Goal: Task Accomplishment & Management: Use online tool/utility

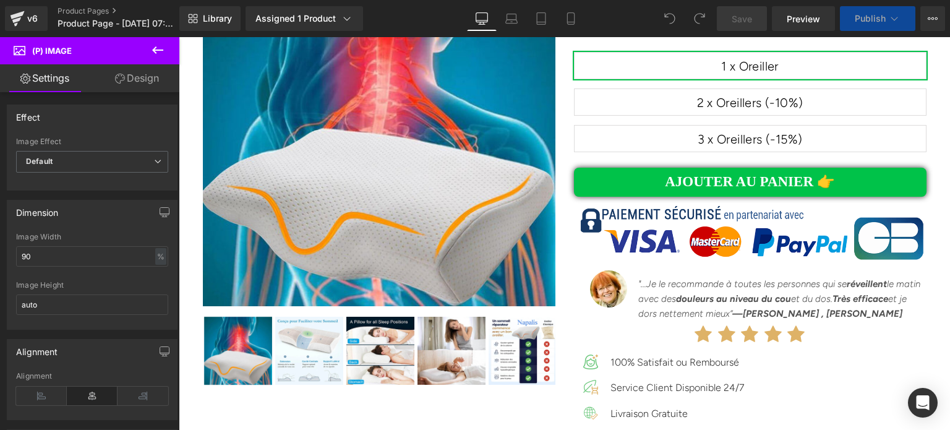
scroll to position [9249, 0]
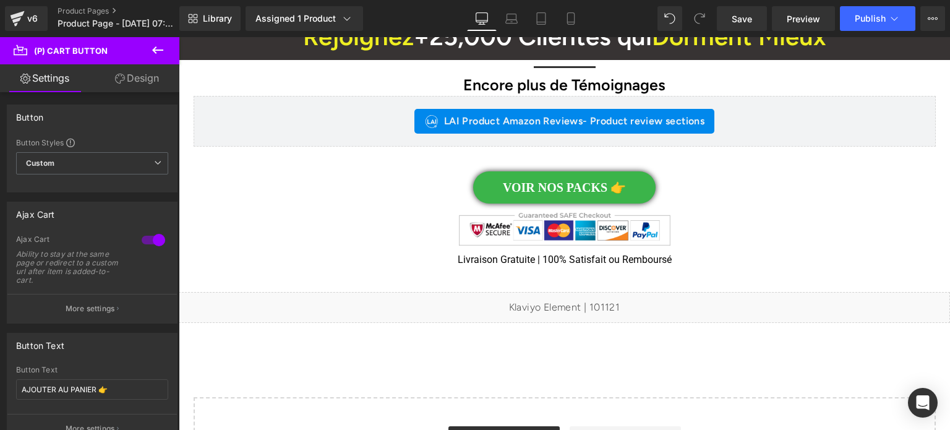
scroll to position [9532, 0]
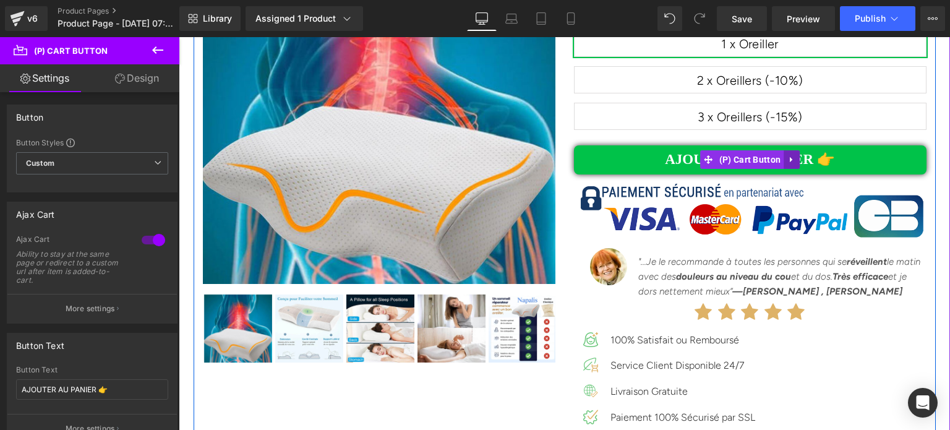
click at [787, 155] on icon at bounding box center [791, 159] width 9 height 9
click at [779, 155] on icon at bounding box center [783, 159] width 9 height 9
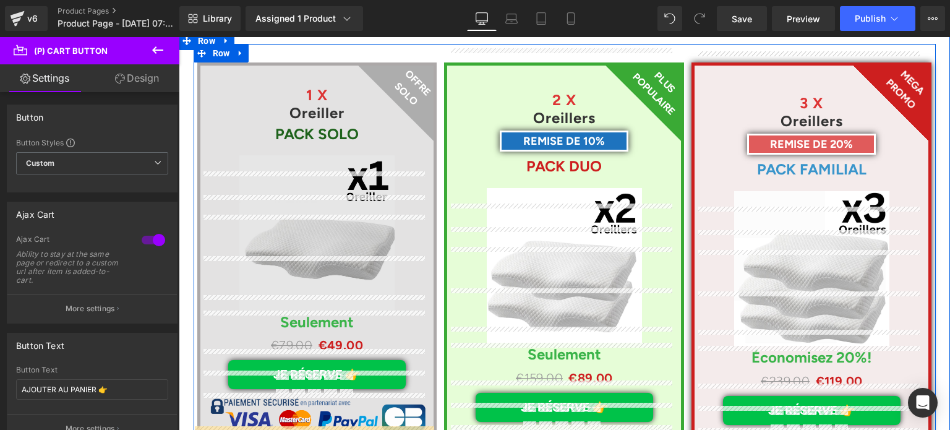
scroll to position [6264, 0]
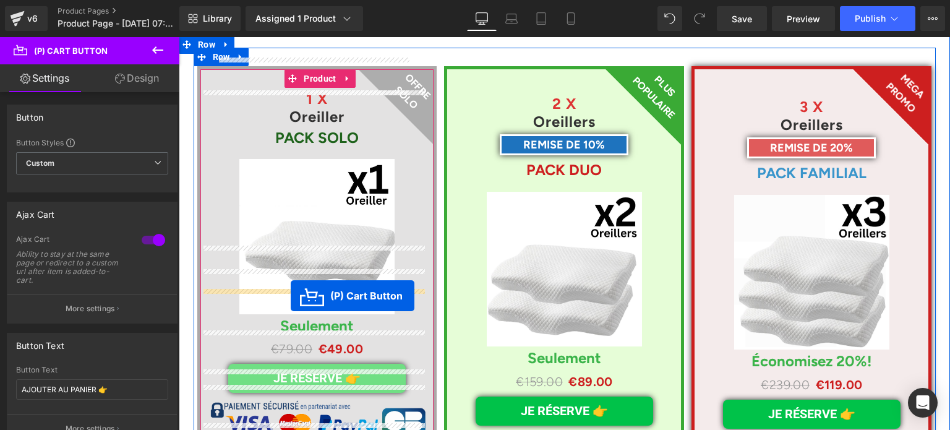
drag, startPoint x: 623, startPoint y: 64, endPoint x: 291, endPoint y: 296, distance: 405.8
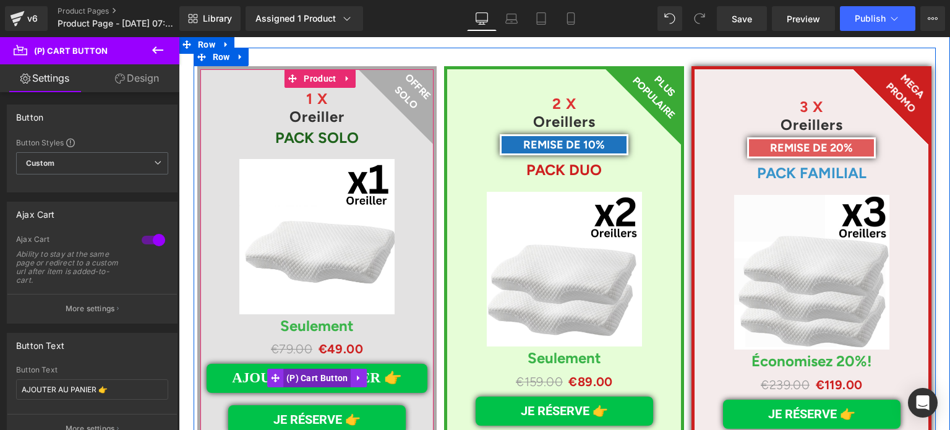
click at [308, 368] on span "(P) Cart Button" at bounding box center [317, 377] width 68 height 19
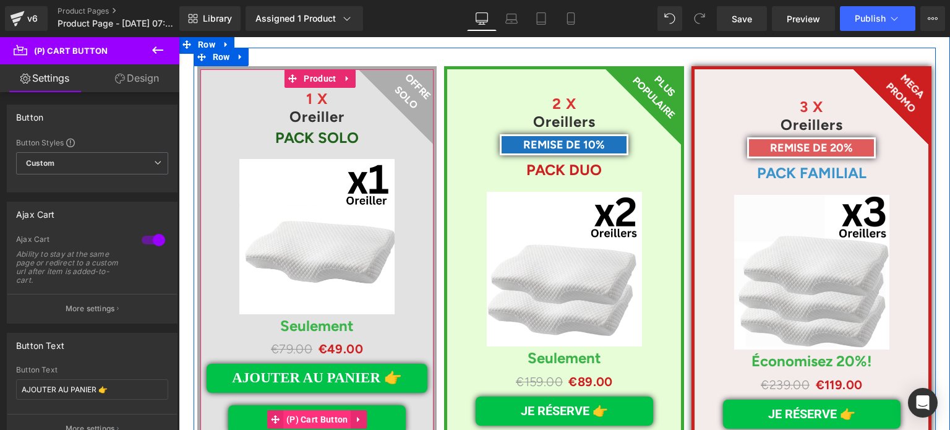
click at [318, 410] on span "(P) Cart Button" at bounding box center [317, 419] width 68 height 19
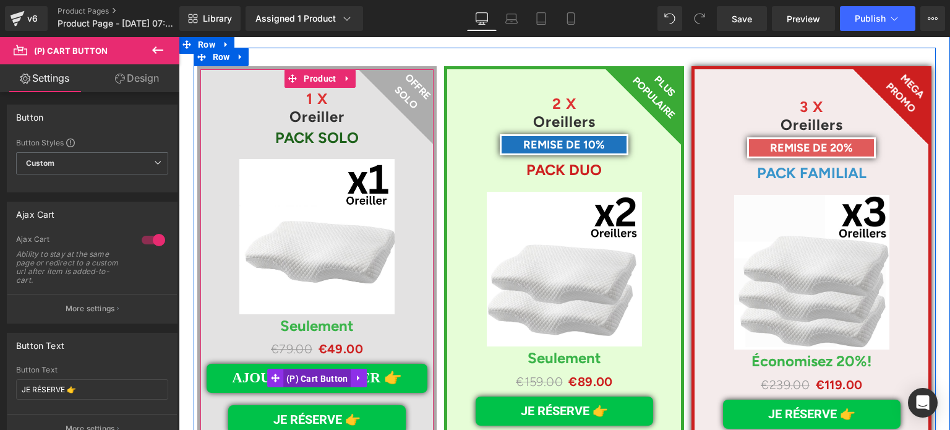
click at [304, 369] on span "(P) Cart Button" at bounding box center [317, 378] width 68 height 19
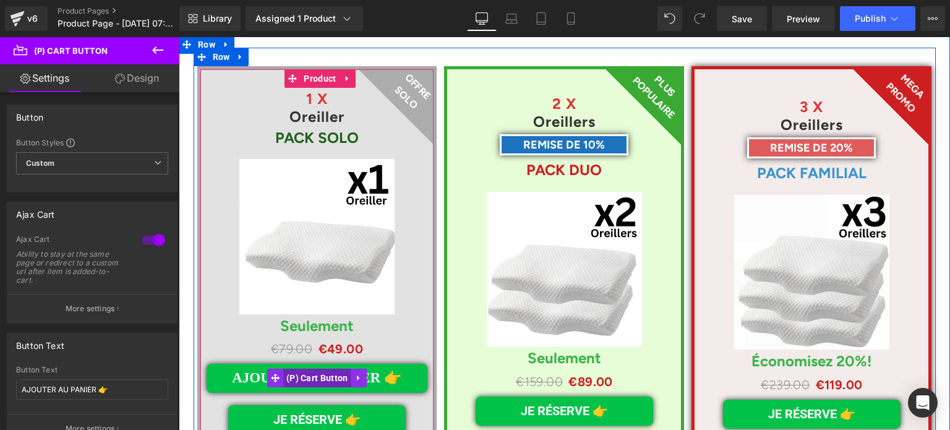
click at [306, 368] on span "(P) Cart Button" at bounding box center [317, 377] width 68 height 19
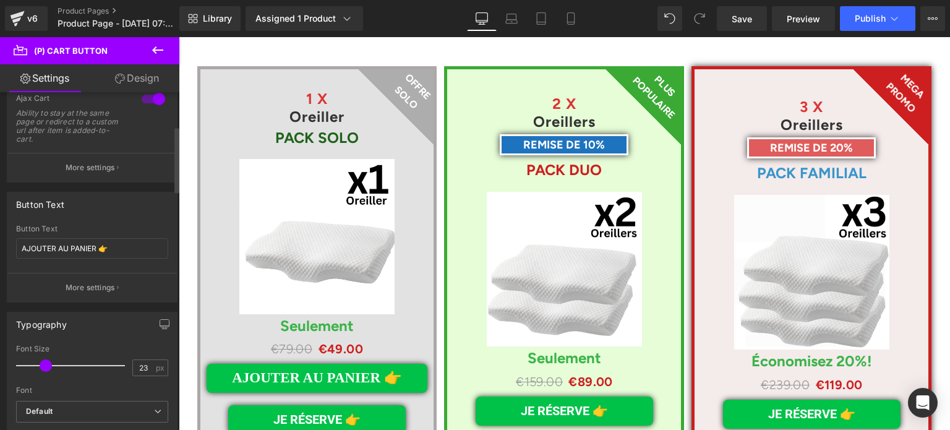
scroll to position [185, 0]
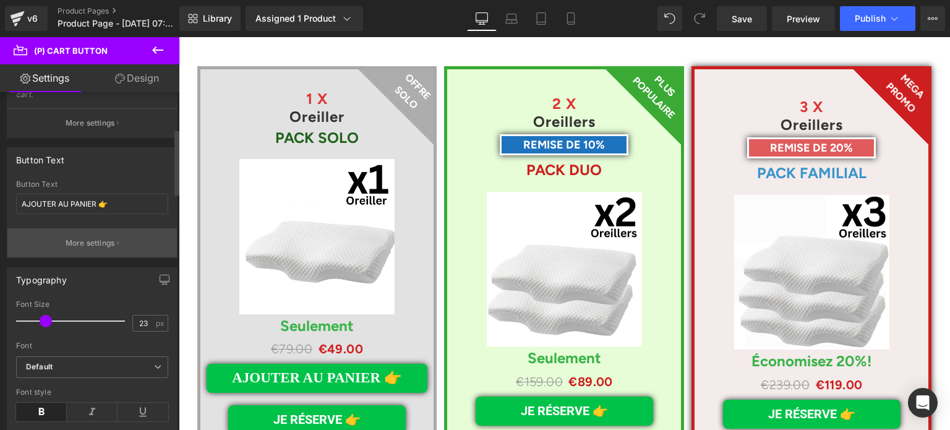
click at [85, 243] on p "More settings" at bounding box center [90, 242] width 49 height 11
click at [106, 244] on p "More settings" at bounding box center [90, 242] width 49 height 11
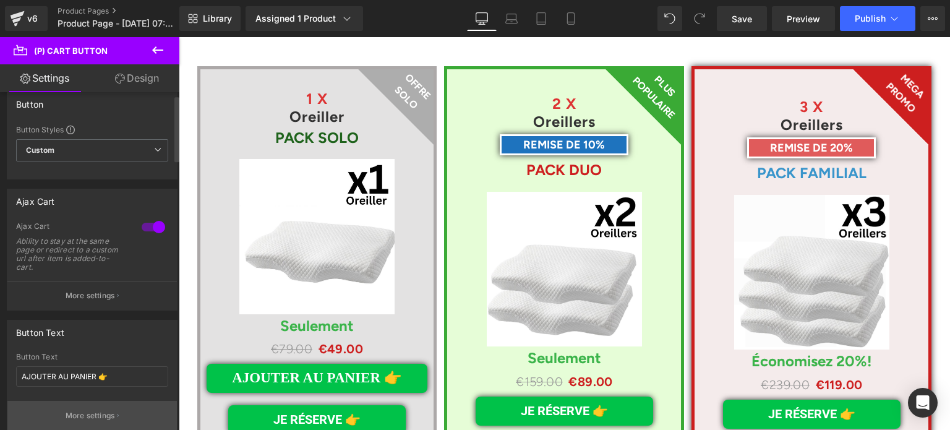
scroll to position [0, 0]
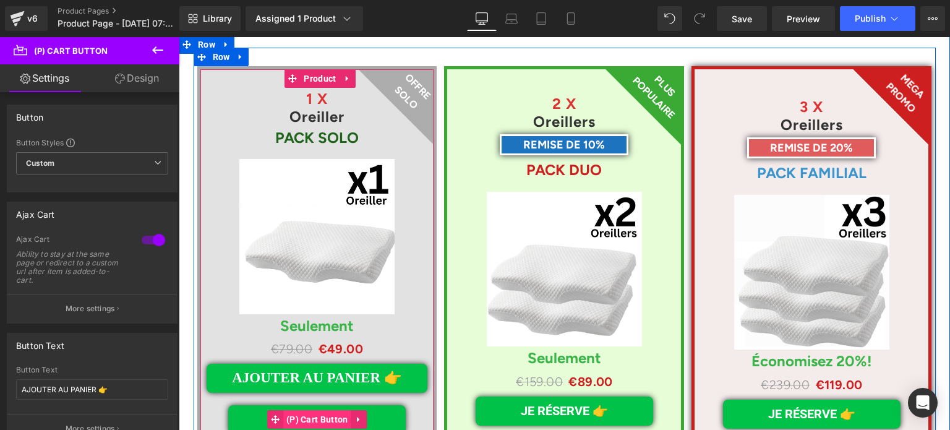
click at [300, 410] on span "(P) Cart Button" at bounding box center [317, 419] width 68 height 19
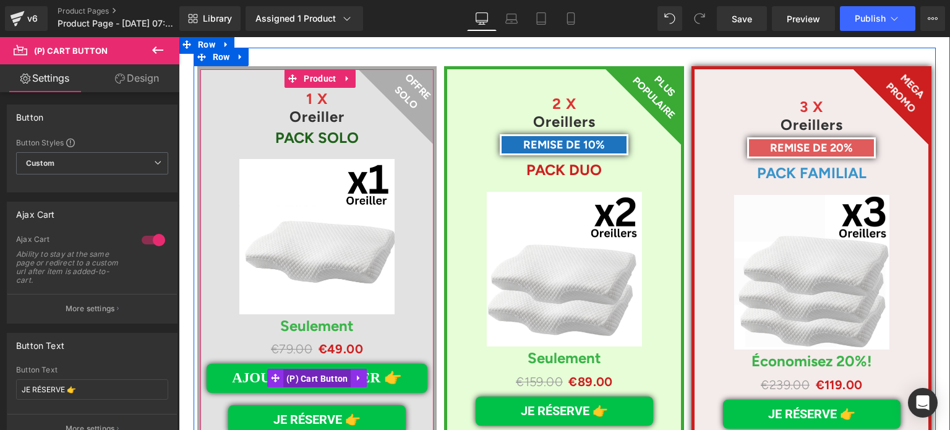
click at [302, 369] on span "(P) Cart Button" at bounding box center [317, 378] width 68 height 19
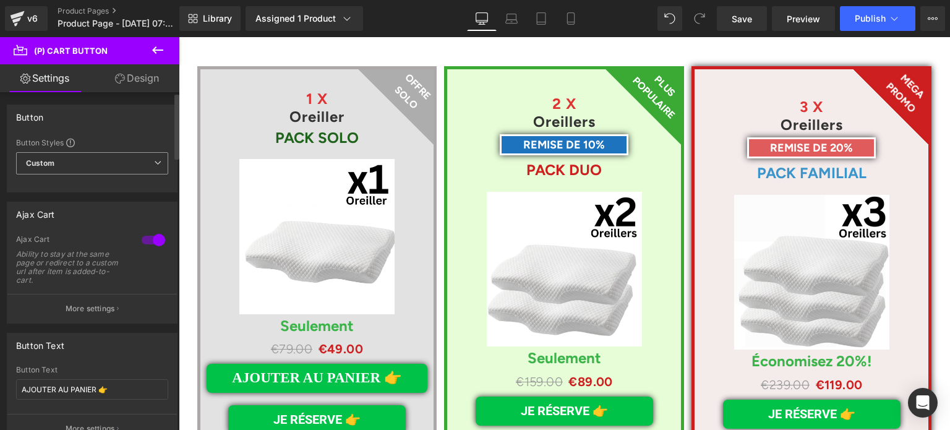
click at [137, 161] on span "Custom Setup Global Style" at bounding box center [92, 163] width 152 height 22
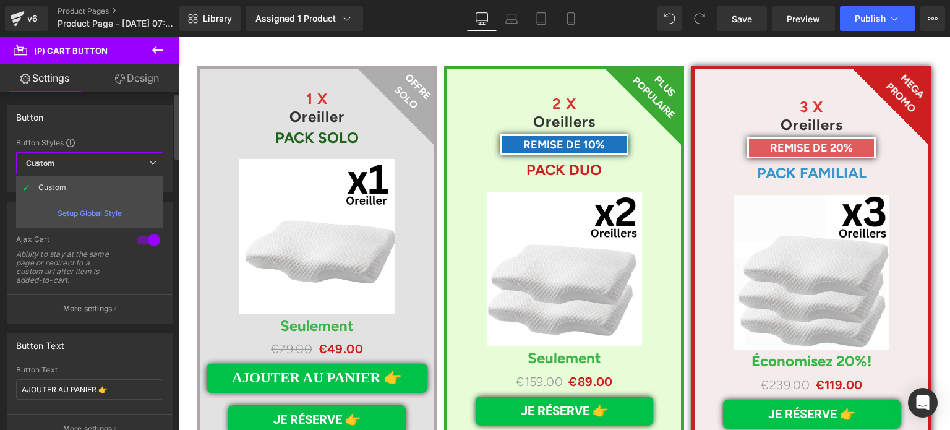
click at [137, 161] on span "Custom Setup Global Style" at bounding box center [89, 163] width 147 height 22
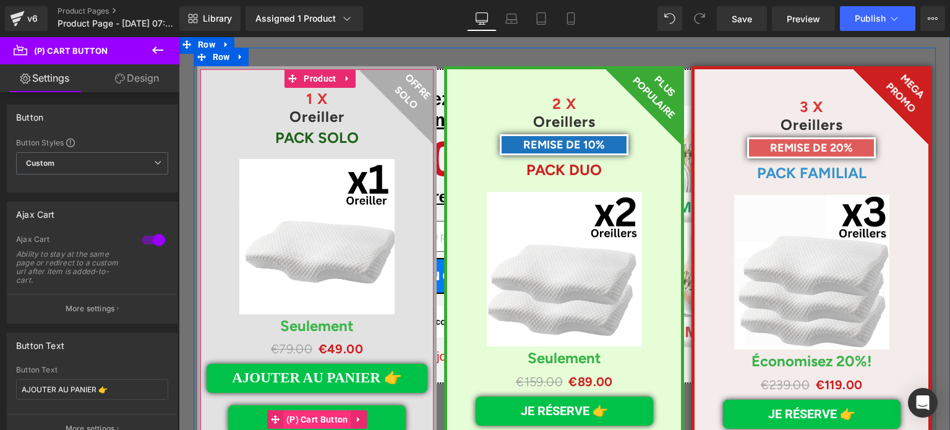
click at [309, 410] on span "(P) Cart Button" at bounding box center [317, 419] width 68 height 19
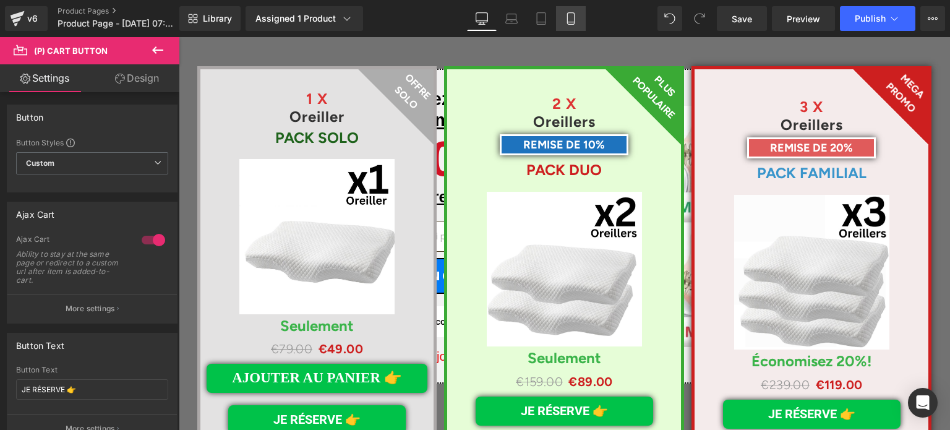
click at [571, 17] on icon at bounding box center [570, 18] width 12 height 12
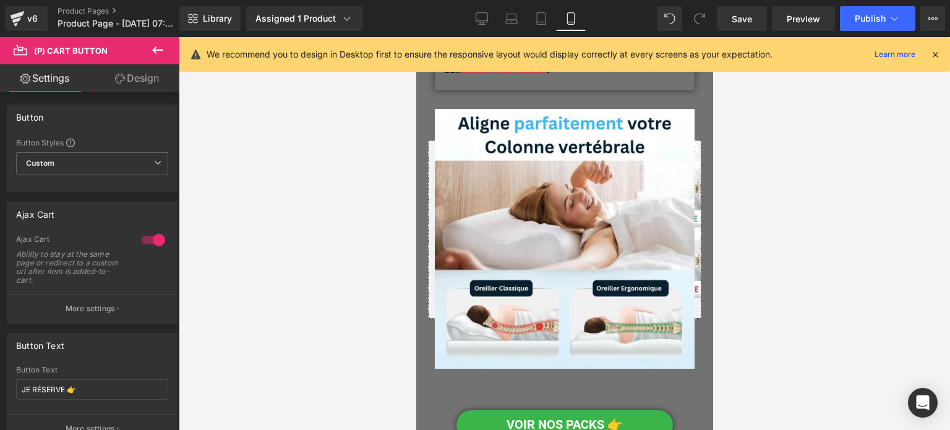
scroll to position [2535, 0]
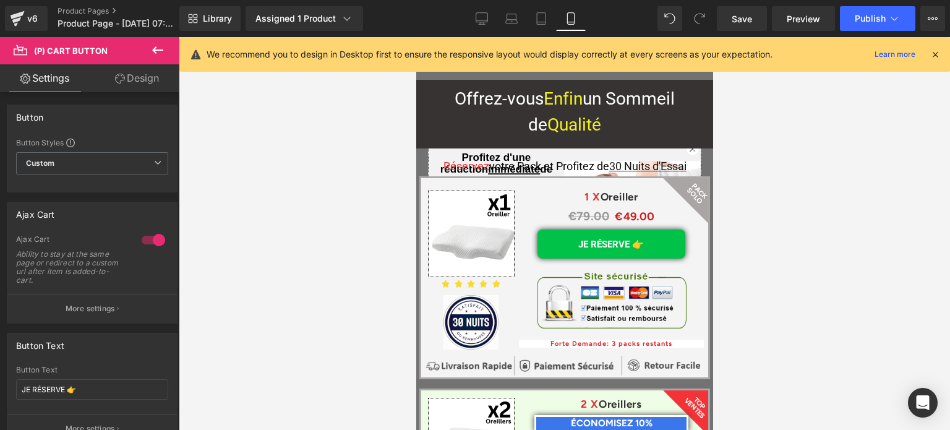
drag, startPoint x: 707, startPoint y: 110, endPoint x: 1165, endPoint y: 302, distance: 496.6
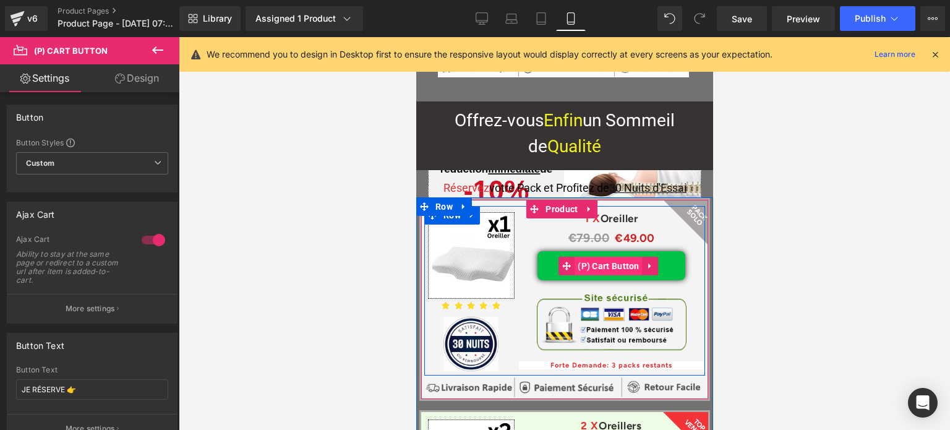
click at [595, 257] on span "(P) Cart Button" at bounding box center [608, 266] width 68 height 19
click at [593, 257] on span "(P) Cart Button" at bounding box center [608, 266] width 68 height 19
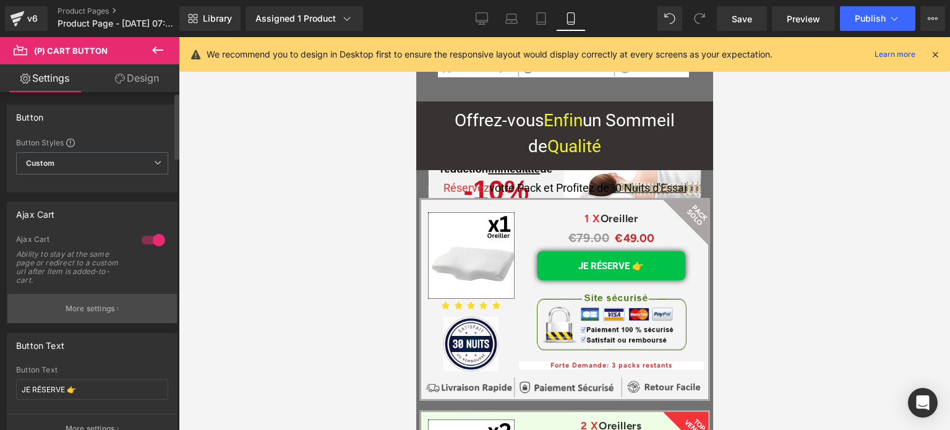
click at [91, 303] on p "More settings" at bounding box center [90, 308] width 49 height 11
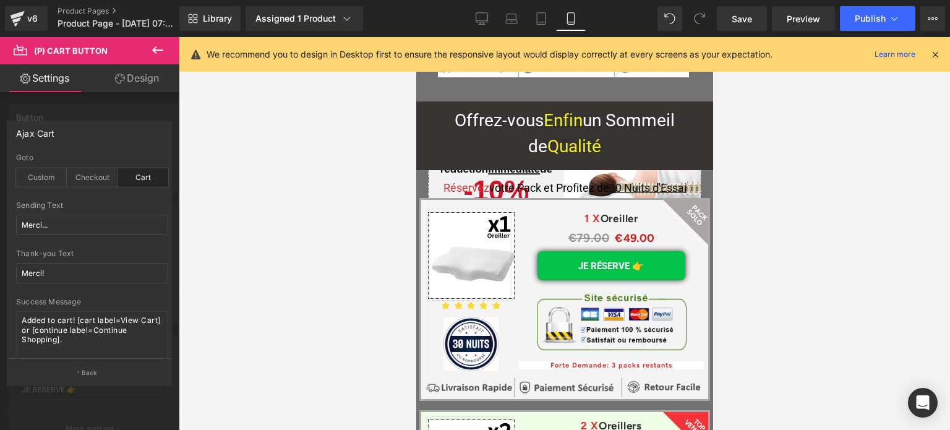
click at [294, 187] on div at bounding box center [564, 233] width 771 height 393
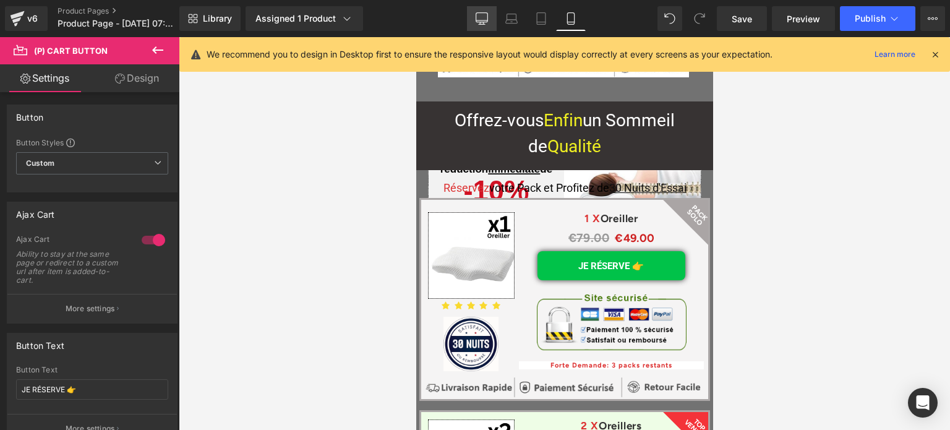
click at [485, 10] on link "Desktop" at bounding box center [482, 18] width 30 height 25
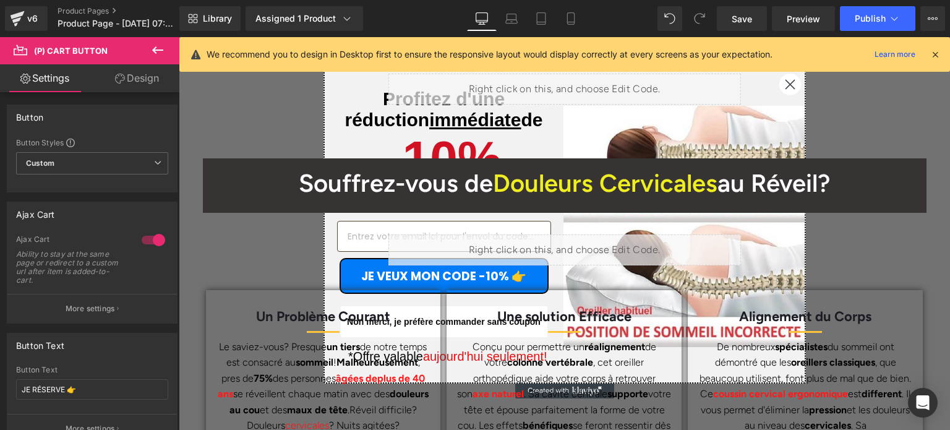
scroll to position [927, 0]
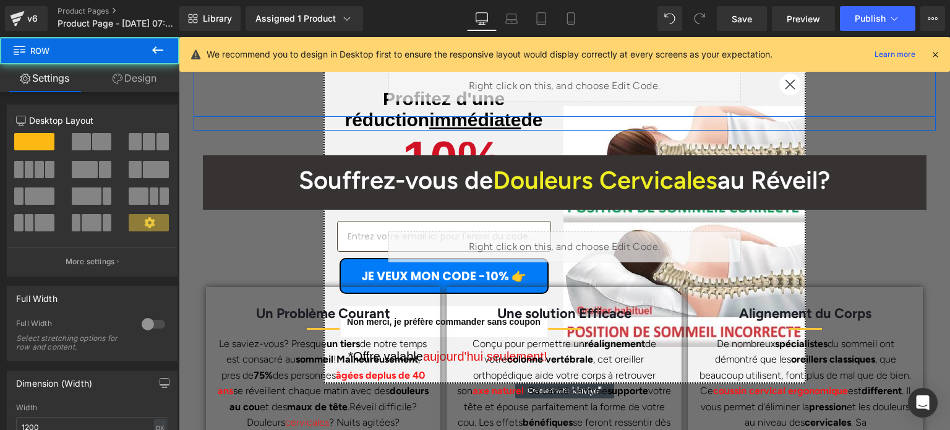
click at [783, 85] on div "Découvrez les Bienfaits de cet Oreiller en Vidéo Heading Row Row Liquid Row" at bounding box center [565, 52] width 742 height 116
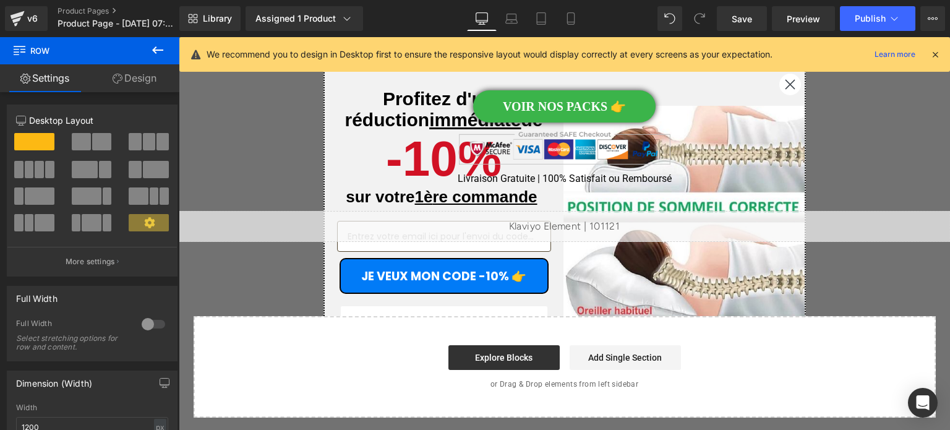
scroll to position [10037, 0]
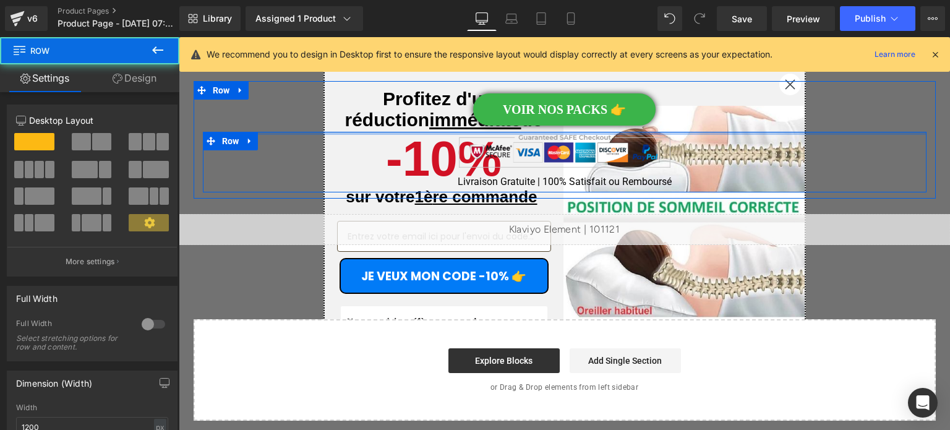
click at [780, 132] on div at bounding box center [564, 133] width 723 height 3
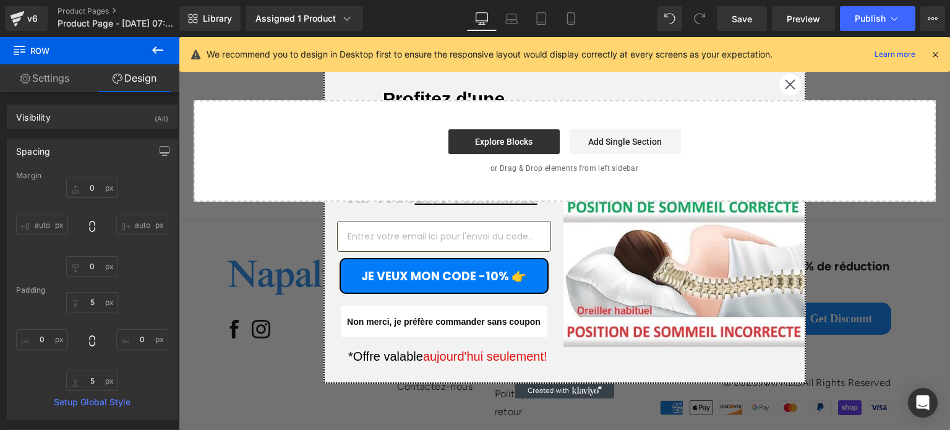
scroll to position [10222, 0]
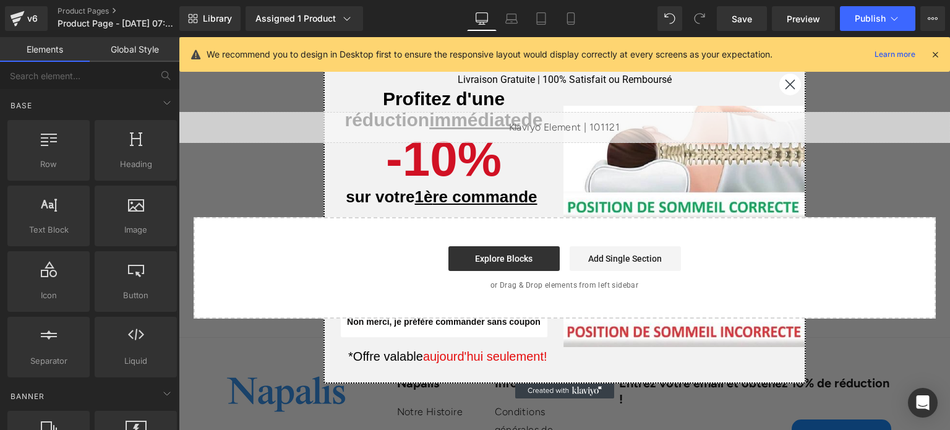
scroll to position [10099, 0]
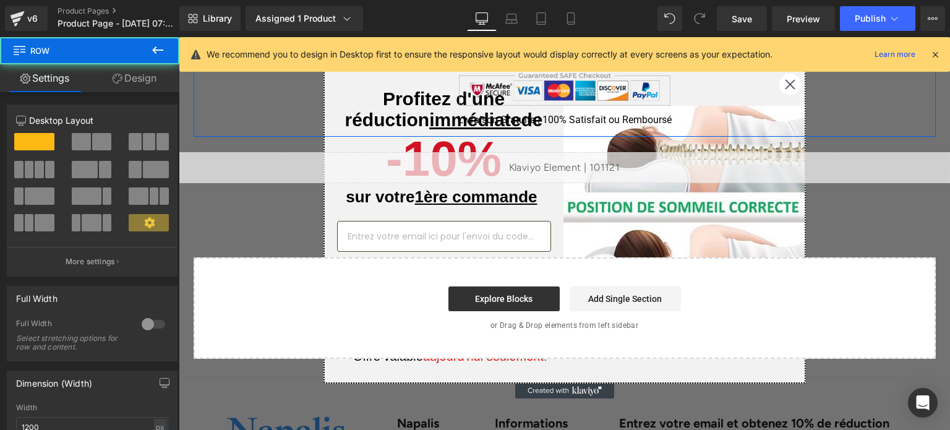
click at [784, 86] on div "VOIR NOS PACKS 👉 Button Image Livraison Gratuite | 100% Satisfait ou Remboursé …" at bounding box center [565, 77] width 742 height 117
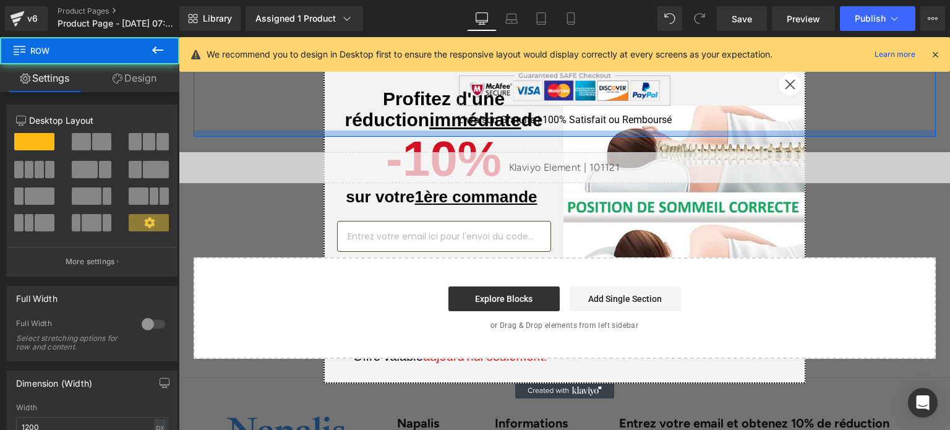
click at [784, 130] on div at bounding box center [565, 133] width 742 height 6
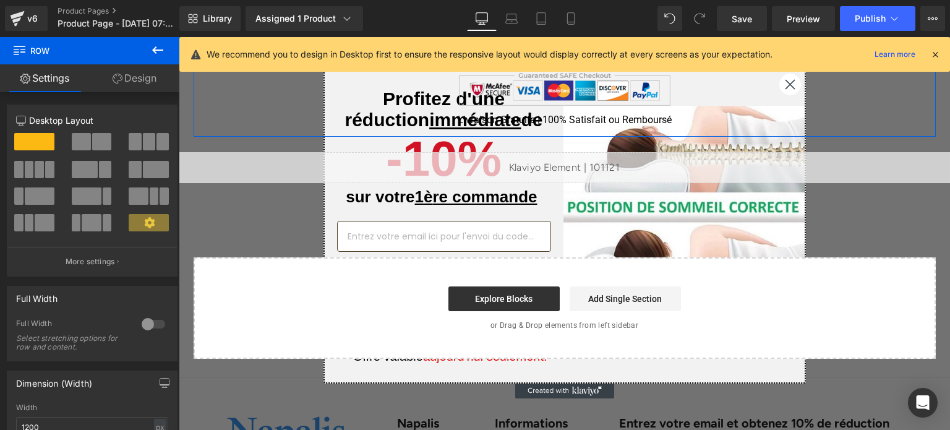
click at [179, 37] on div at bounding box center [179, 37] width 0 height 0
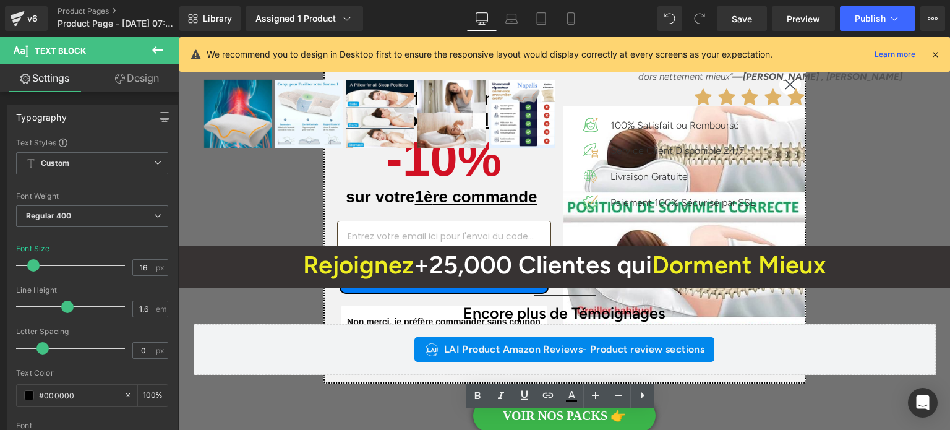
scroll to position [9728, 0]
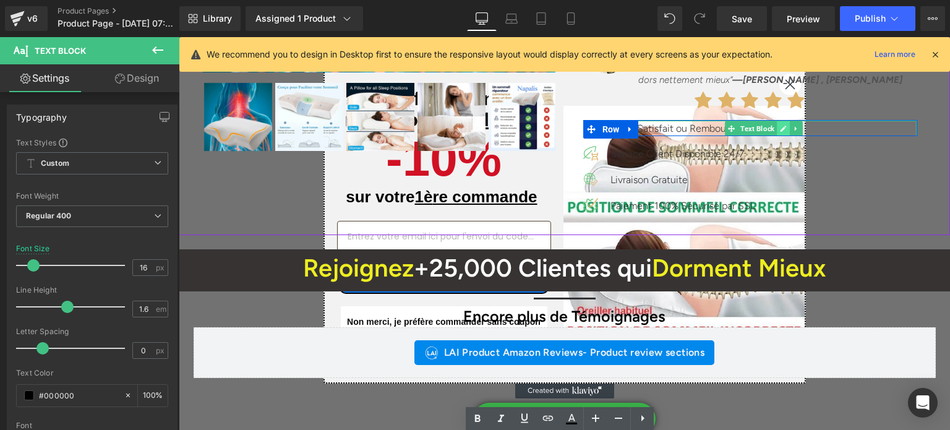
click at [783, 121] on link at bounding box center [782, 128] width 13 height 15
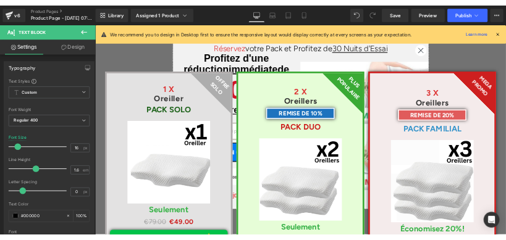
scroll to position [6389, 0]
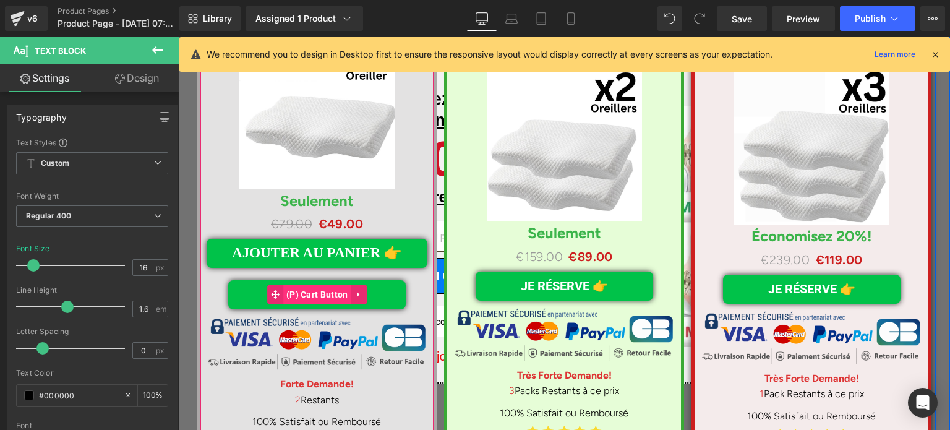
click at [331, 285] on span "(P) Cart Button" at bounding box center [317, 294] width 68 height 19
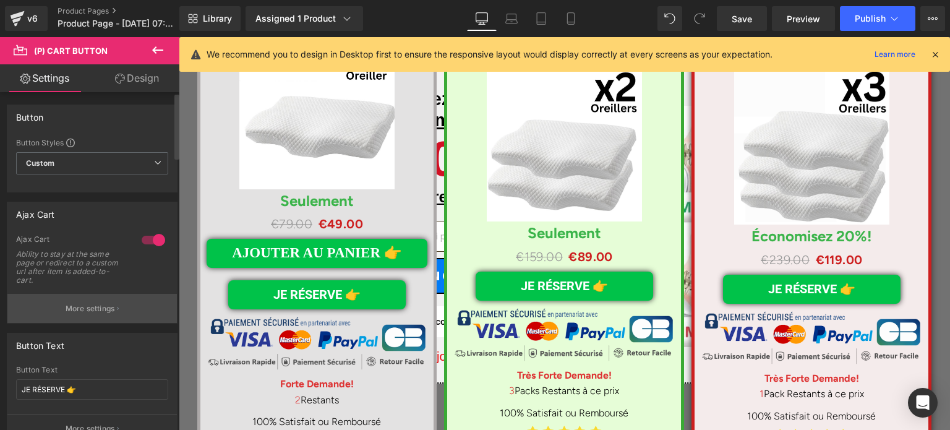
click at [112, 307] on p "More settings" at bounding box center [90, 308] width 49 height 11
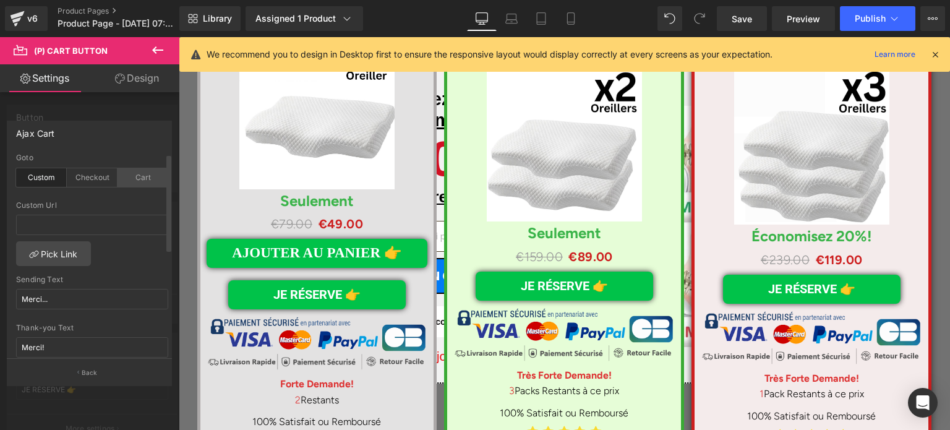
click at [135, 171] on div "Cart" at bounding box center [142, 177] width 51 height 19
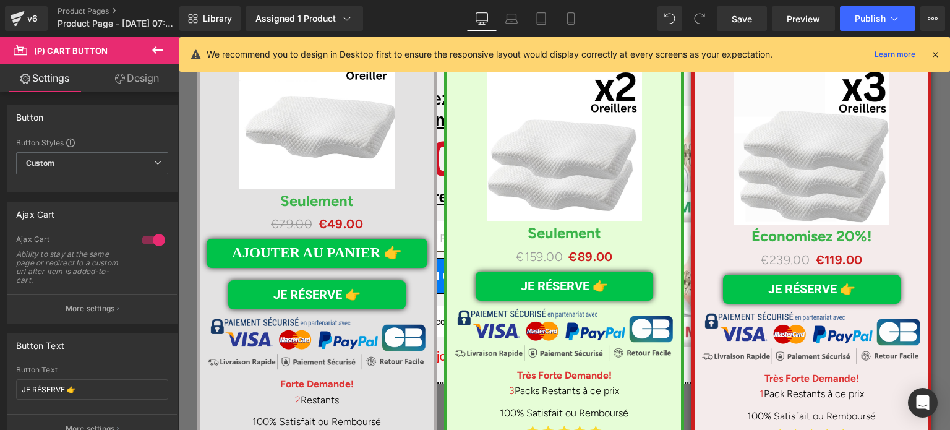
click at [96, 300] on button "More settings" at bounding box center [91, 308] width 169 height 29
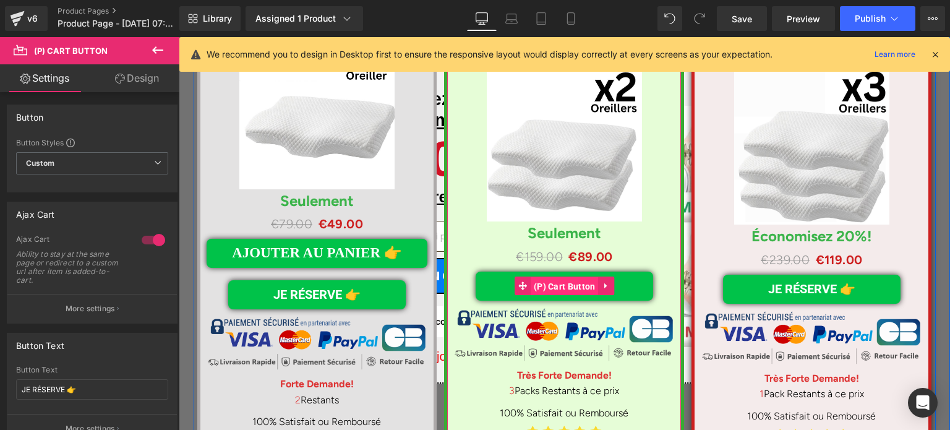
click at [540, 277] on span "(P) Cart Button" at bounding box center [564, 286] width 68 height 19
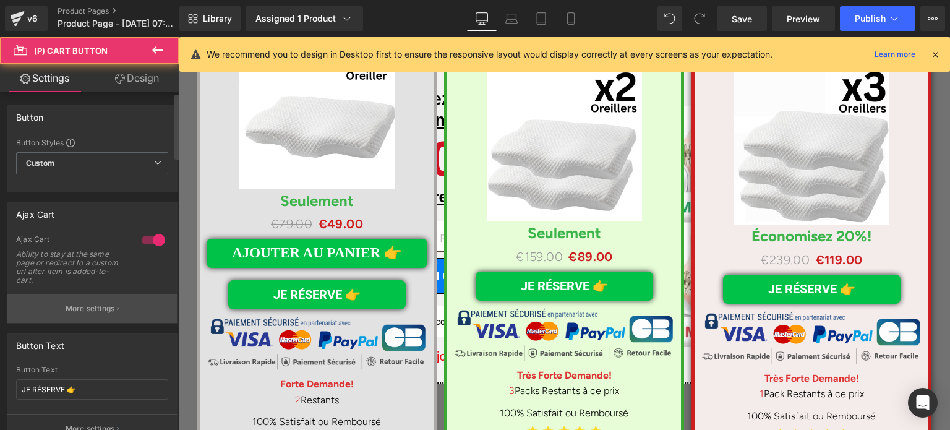
click at [96, 299] on button "More settings" at bounding box center [91, 308] width 169 height 29
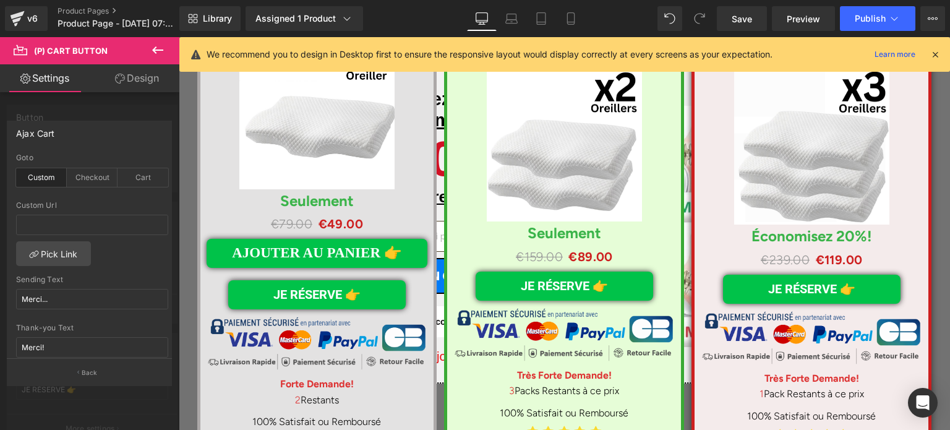
click at [142, 164] on div "Goto Custom Checkout Cart" at bounding box center [92, 177] width 152 height 48
click at [142, 177] on div "Cart" at bounding box center [142, 177] width 51 height 19
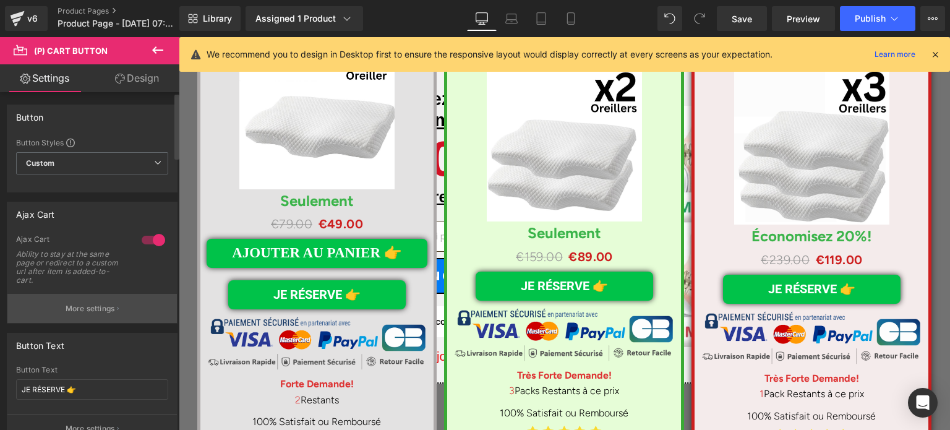
click at [125, 304] on button "More settings" at bounding box center [91, 308] width 169 height 29
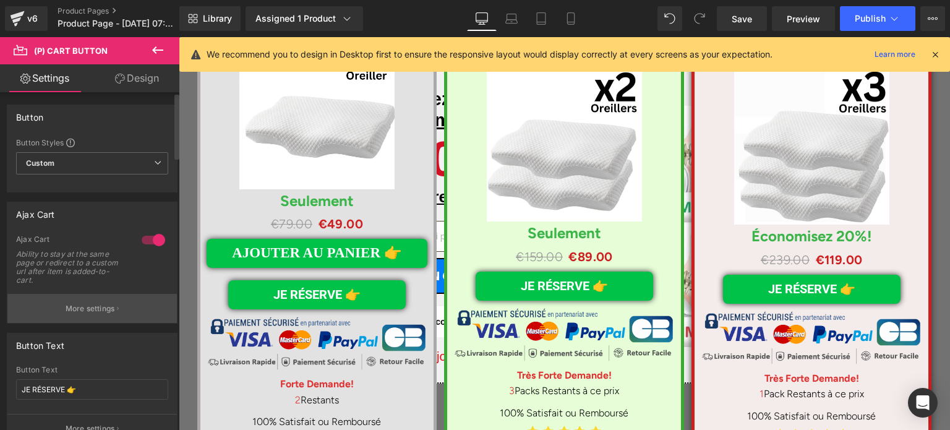
click at [101, 309] on p "More settings" at bounding box center [90, 308] width 49 height 11
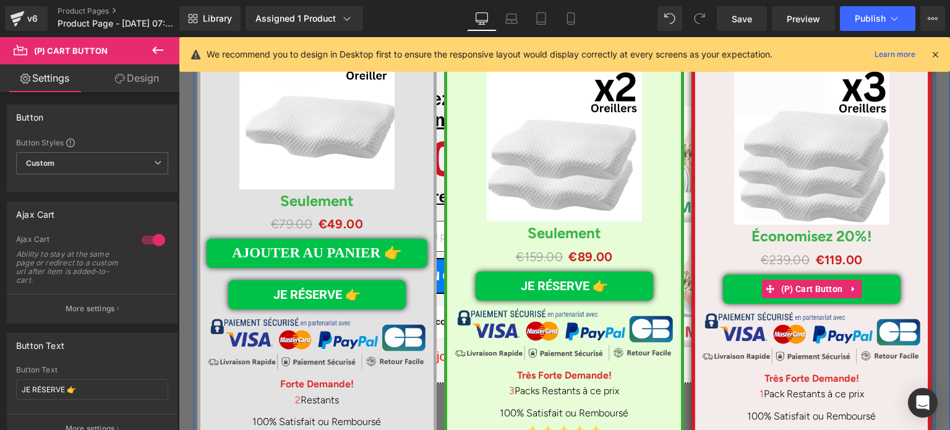
click at [796, 280] on span "(P) Cart Button" at bounding box center [812, 289] width 68 height 19
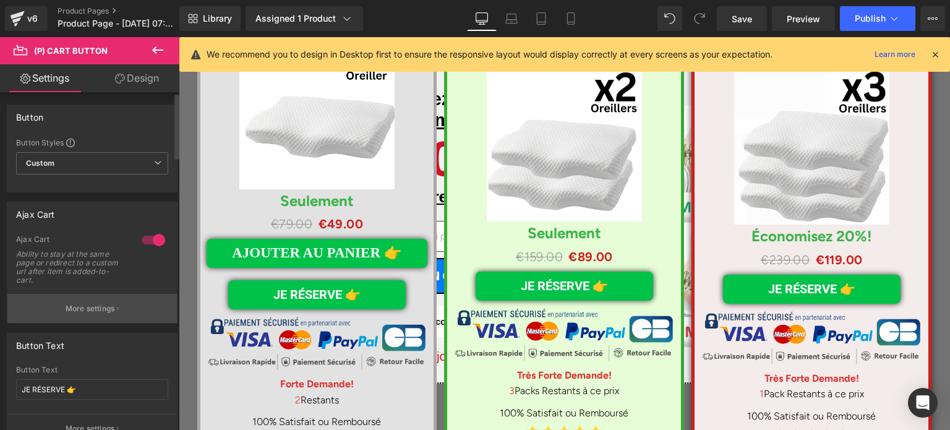
click at [80, 310] on p "More settings" at bounding box center [90, 308] width 49 height 11
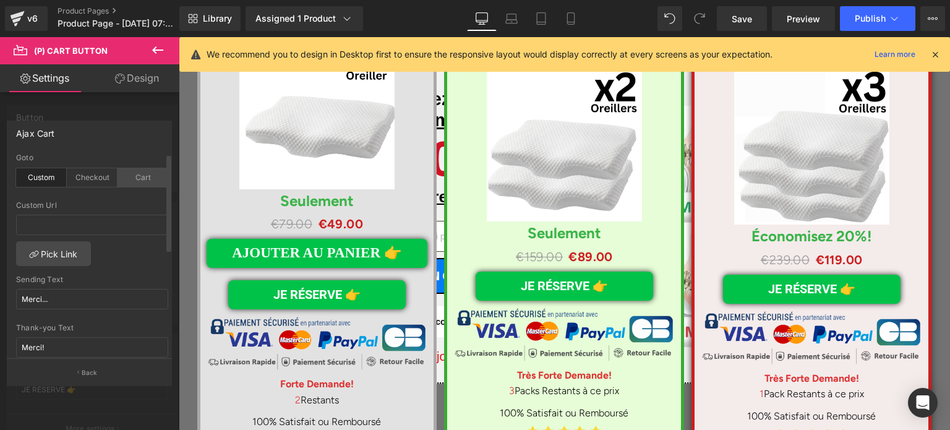
click at [140, 173] on div "Cart" at bounding box center [142, 177] width 51 height 19
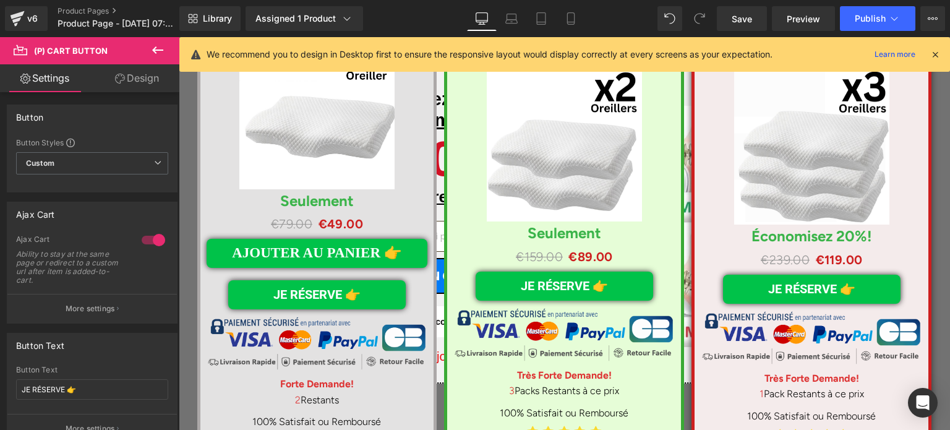
click at [89, 307] on p "More settings" at bounding box center [90, 308] width 49 height 11
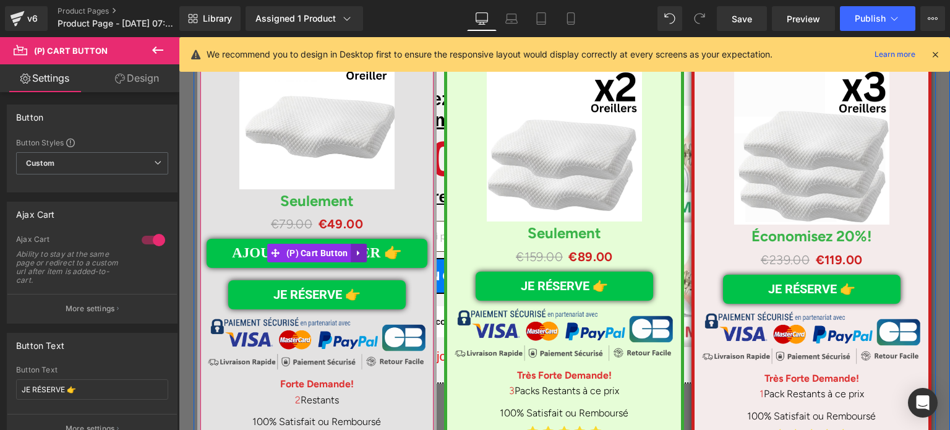
click at [355, 249] on icon at bounding box center [358, 253] width 9 height 9
click at [366, 244] on link at bounding box center [367, 253] width 16 height 19
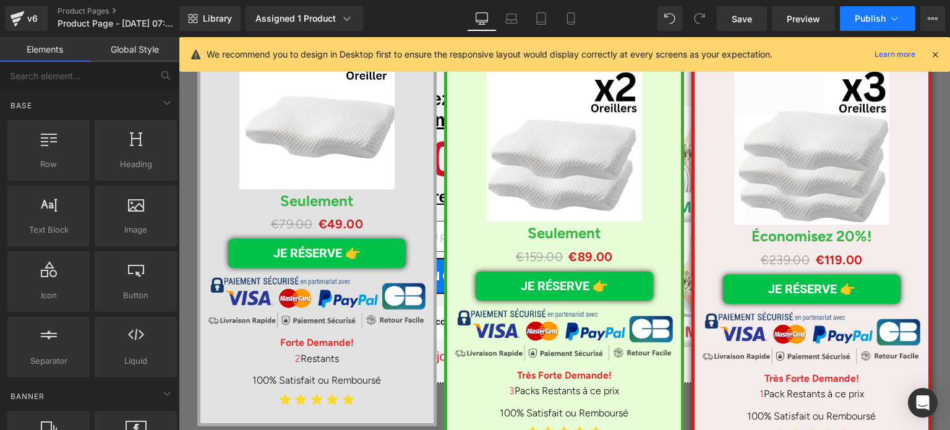
click at [866, 21] on span "Publish" at bounding box center [869, 19] width 31 height 10
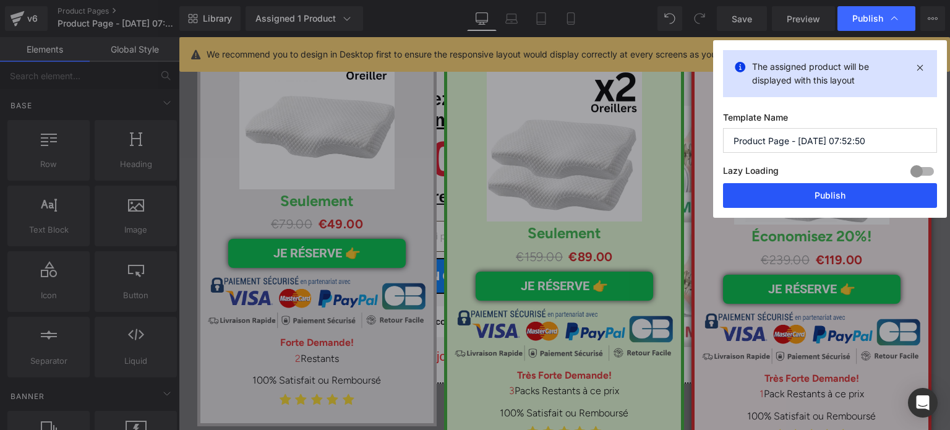
click at [838, 191] on button "Publish" at bounding box center [830, 195] width 214 height 25
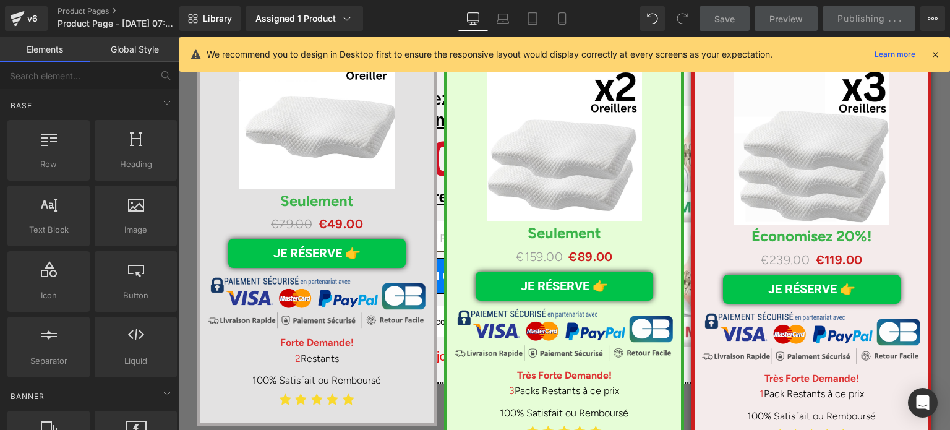
click at [935, 51] on icon at bounding box center [934, 54] width 11 height 11
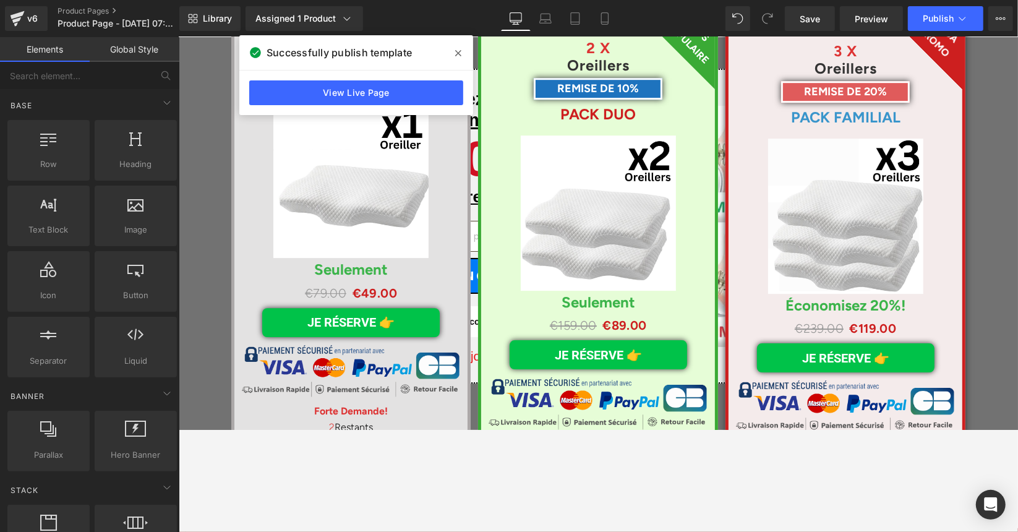
scroll to position [6415, 0]
